Goal: Find specific page/section: Find specific page/section

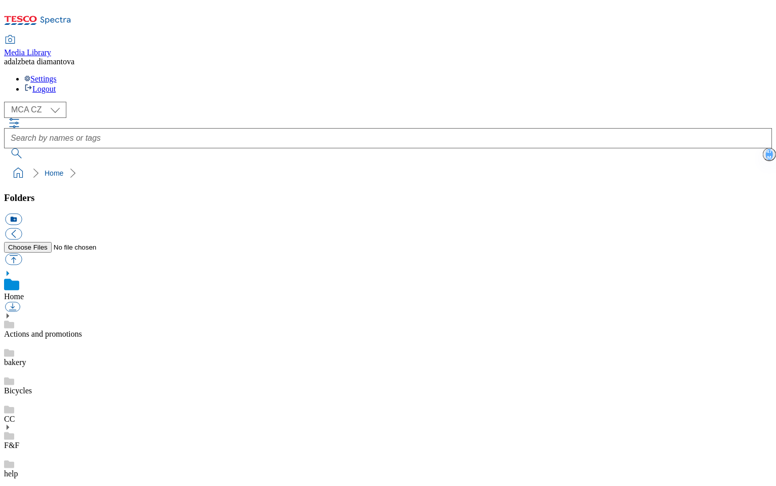
click at [19, 441] on link "F&F" at bounding box center [11, 445] width 15 height 9
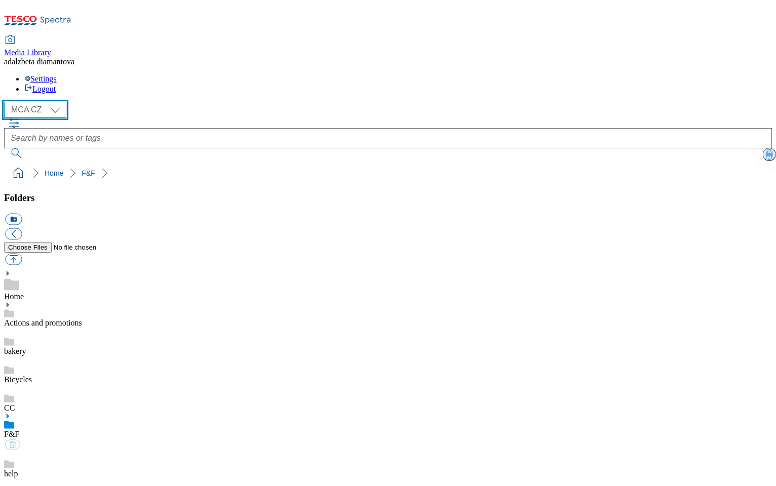
click at [61, 102] on select "MCA CZ MCA HU MCA SK" at bounding box center [35, 110] width 62 height 16
click at [7, 102] on select "MCA CZ MCA HU MCA SK" at bounding box center [35, 110] width 62 height 16
click at [11, 384] on icon at bounding box center [7, 387] width 7 height 7
click at [60, 441] on link "2025_fall_winter" at bounding box center [32, 445] width 56 height 9
drag, startPoint x: 109, startPoint y: 231, endPoint x: 53, endPoint y: 231, distance: 56.7
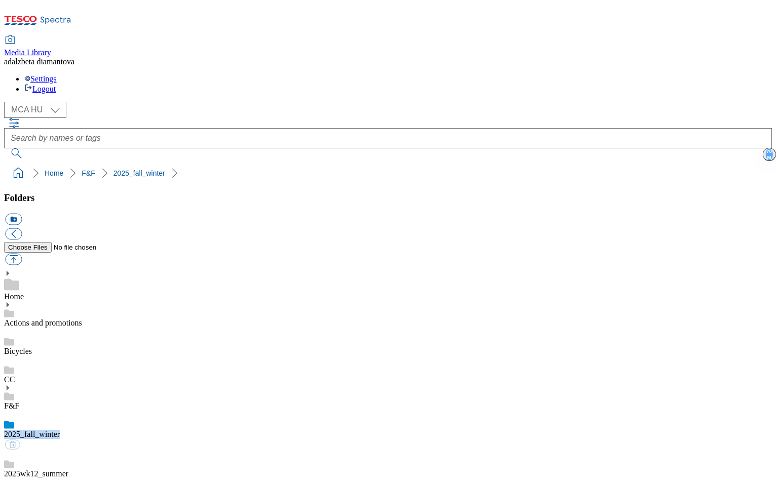
click at [53, 411] on div "2025_fall_winter" at bounding box center [388, 431] width 768 height 40
copy link "2025_fall_winter"
click at [60, 102] on select "MCA CZ MCA HU MCA SK" at bounding box center [35, 110] width 62 height 16
select select "flare-mca-cz"
click at [7, 102] on select "MCA CZ MCA HU MCA SK" at bounding box center [35, 110] width 62 height 16
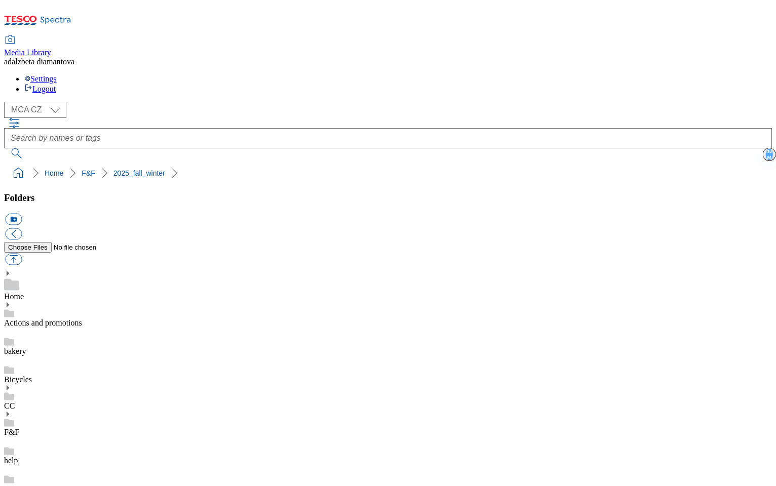
click at [27, 411] on div "F&F" at bounding box center [388, 424] width 768 height 26
click at [11, 411] on icon at bounding box center [7, 414] width 7 height 7
click at [60, 468] on link "2025_fall_winter" at bounding box center [32, 472] width 56 height 9
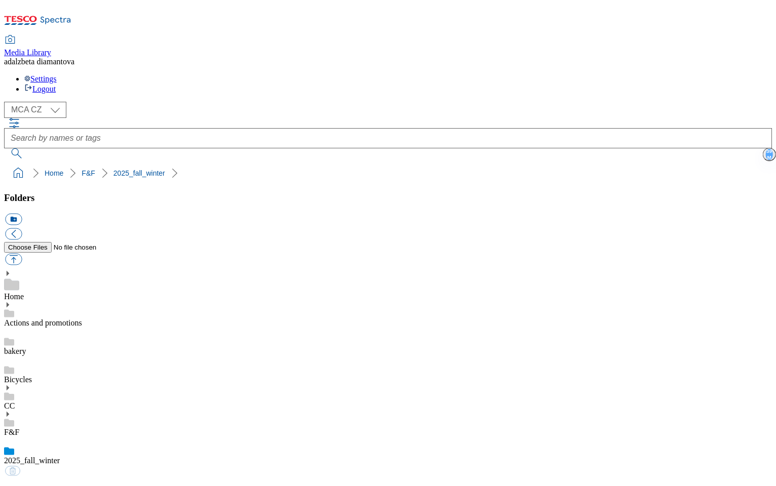
scroll to position [363, 0]
drag, startPoint x: 363, startPoint y: 404, endPoint x: 375, endPoint y: 399, distance: 13.2
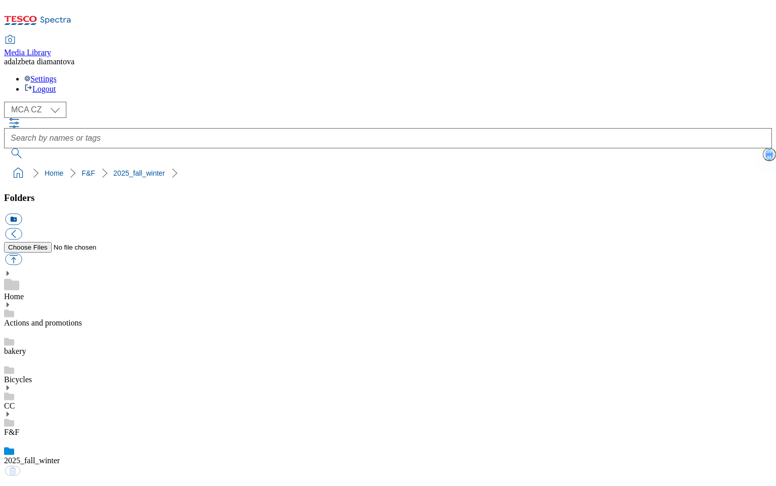
scroll to position [508, 0]
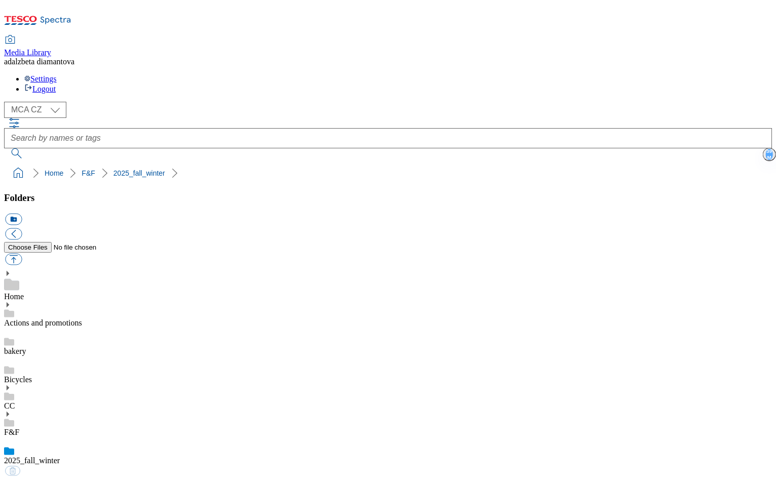
scroll to position [701, 0]
drag, startPoint x: 244, startPoint y: 384, endPoint x: 365, endPoint y: 272, distance: 165.2
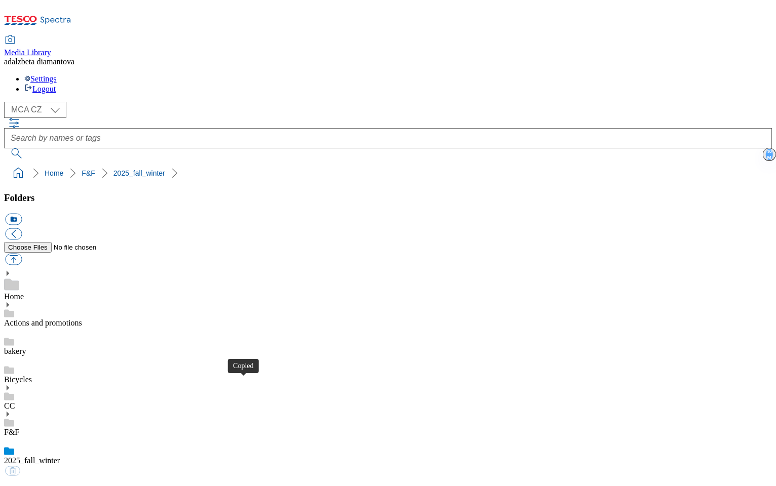
drag, startPoint x: 487, startPoint y: 221, endPoint x: 457, endPoint y: 148, distance: 78.8
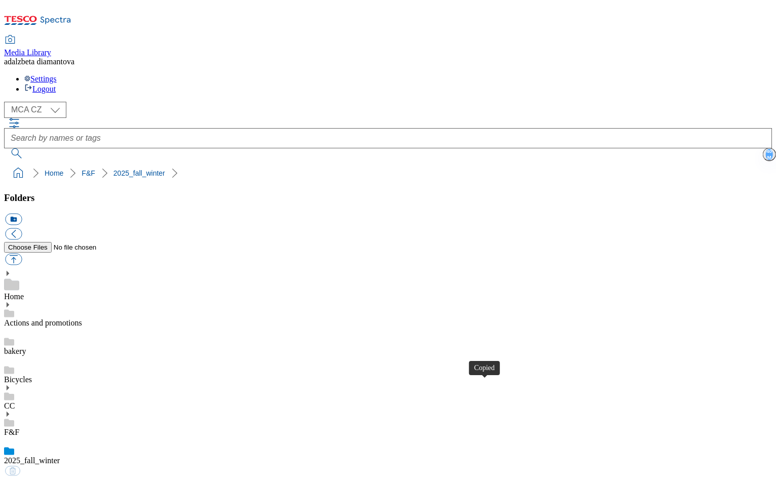
drag, startPoint x: 486, startPoint y: 389, endPoint x: 466, endPoint y: 349, distance: 44.2
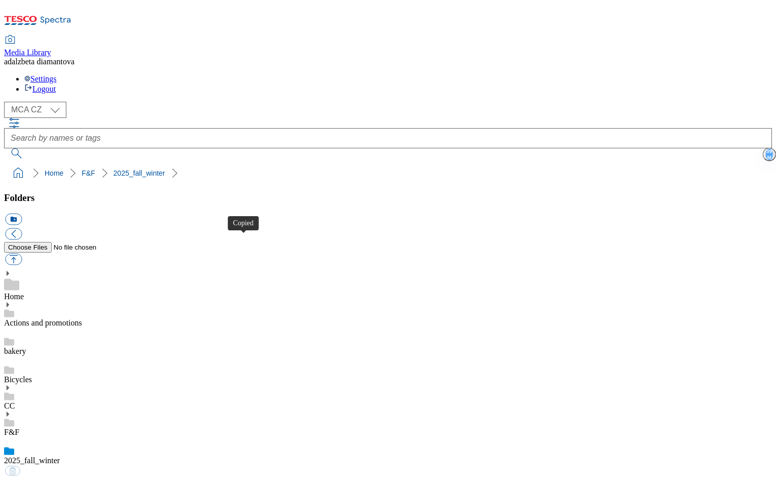
drag, startPoint x: 246, startPoint y: 243, endPoint x: 306, endPoint y: 167, distance: 97.7
